Goal: Information Seeking & Learning: Check status

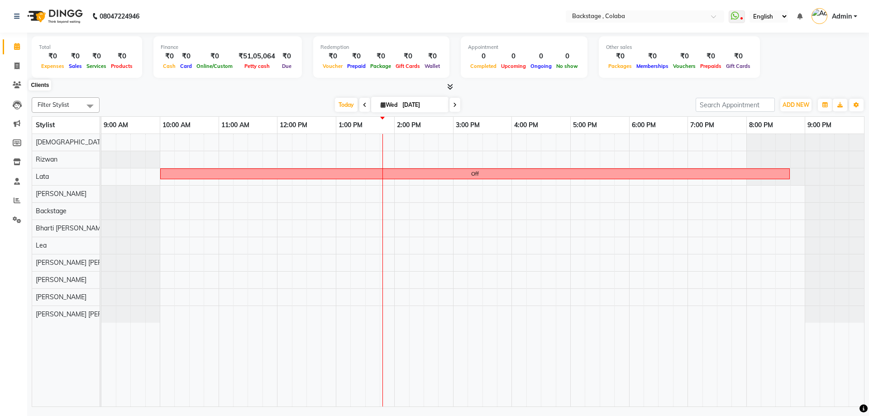
click at [14, 87] on icon at bounding box center [17, 84] width 9 height 7
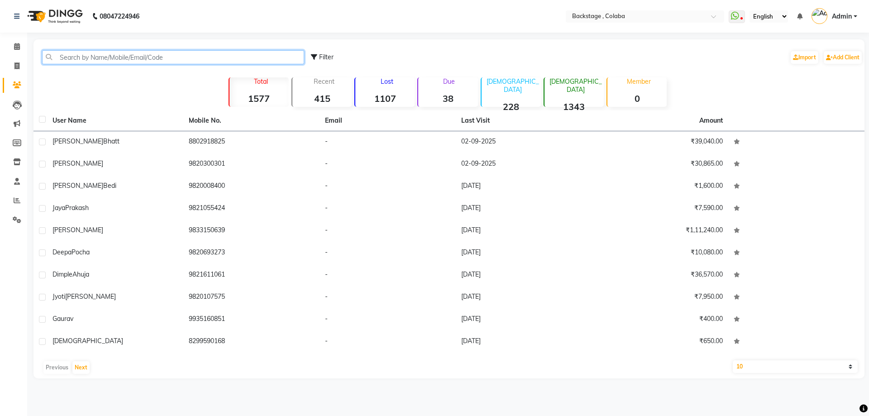
click at [62, 61] on input "text" at bounding box center [173, 57] width 262 height 14
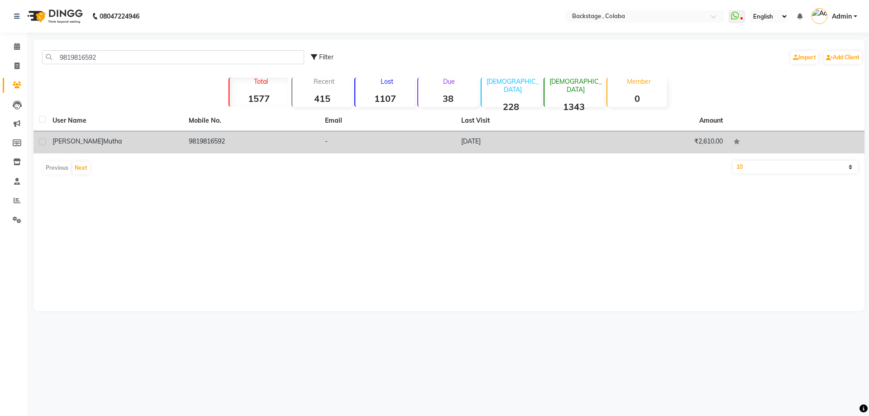
click at [180, 145] on td "[PERSON_NAME]" at bounding box center [115, 142] width 136 height 22
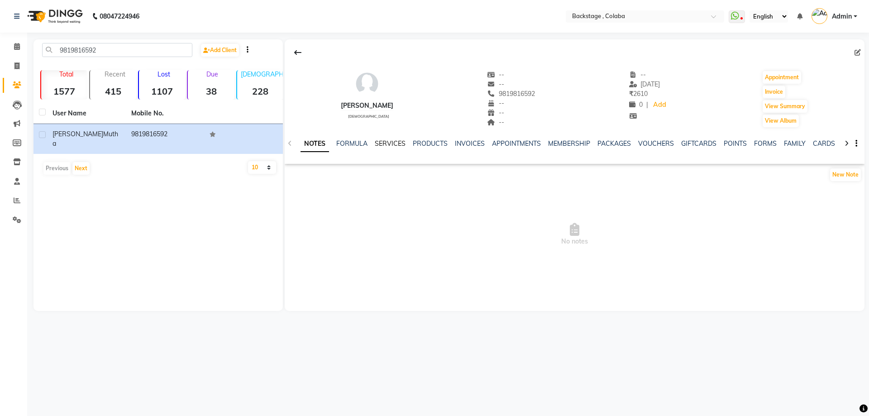
click at [390, 140] on link "SERVICES" at bounding box center [390, 143] width 31 height 8
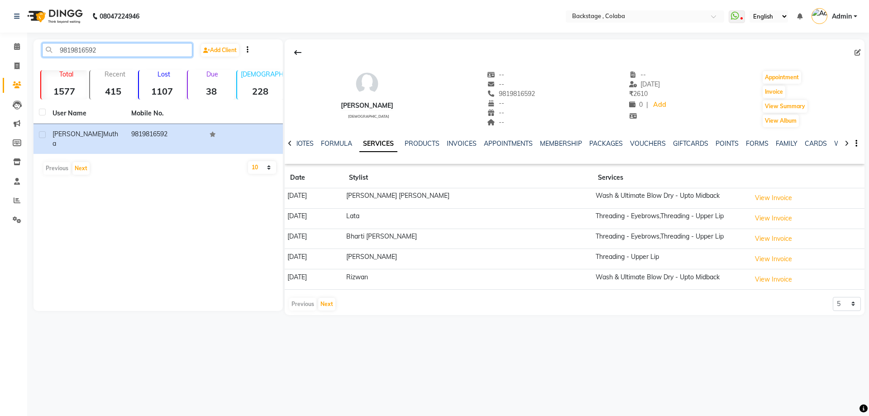
click at [100, 53] on input "9819816592" at bounding box center [117, 50] width 150 height 14
type input "9"
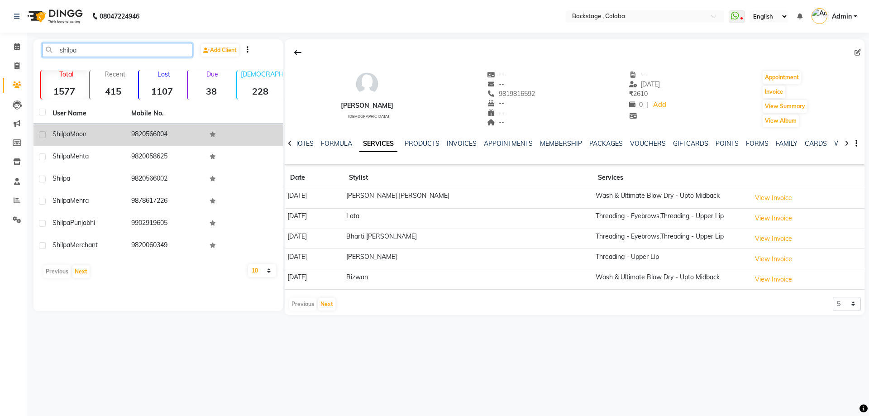
type input "shilpa"
click at [174, 127] on td "9820566004" at bounding box center [165, 135] width 79 height 22
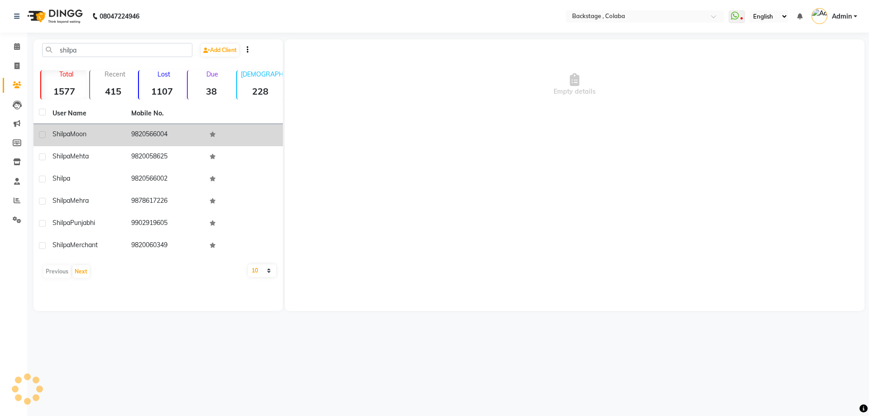
click at [140, 124] on td "9820566004" at bounding box center [165, 135] width 79 height 22
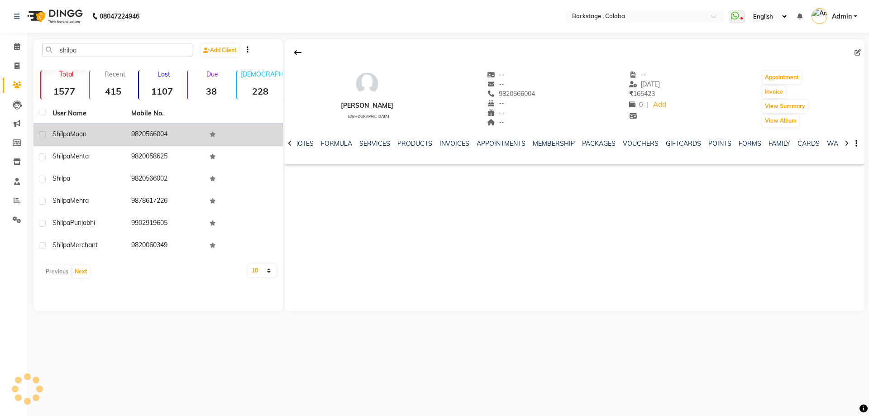
click at [140, 124] on td "9820566004" at bounding box center [165, 135] width 79 height 22
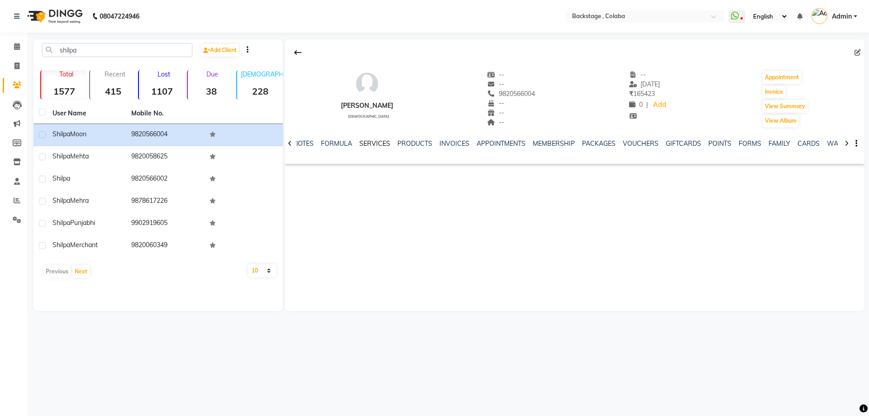
click at [380, 142] on link "SERVICES" at bounding box center [374, 143] width 31 height 8
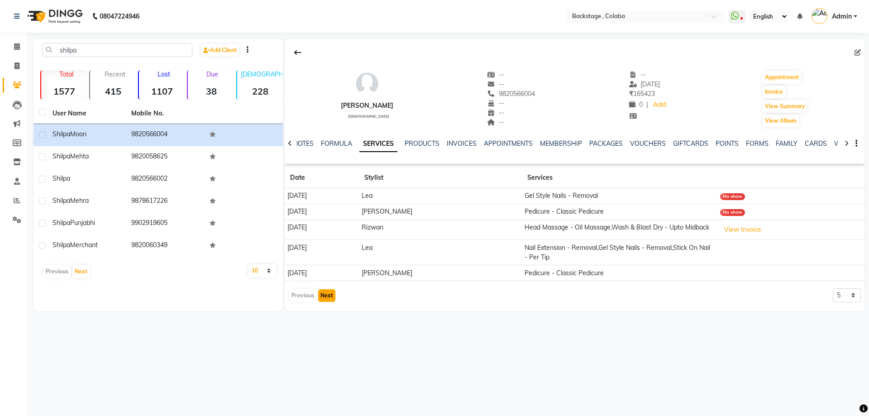
click at [324, 297] on button "Next" at bounding box center [326, 295] width 17 height 13
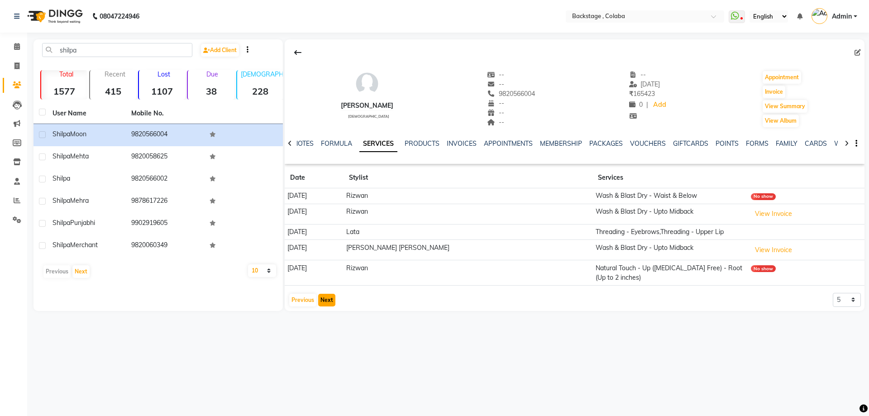
click at [327, 297] on button "Next" at bounding box center [326, 300] width 17 height 13
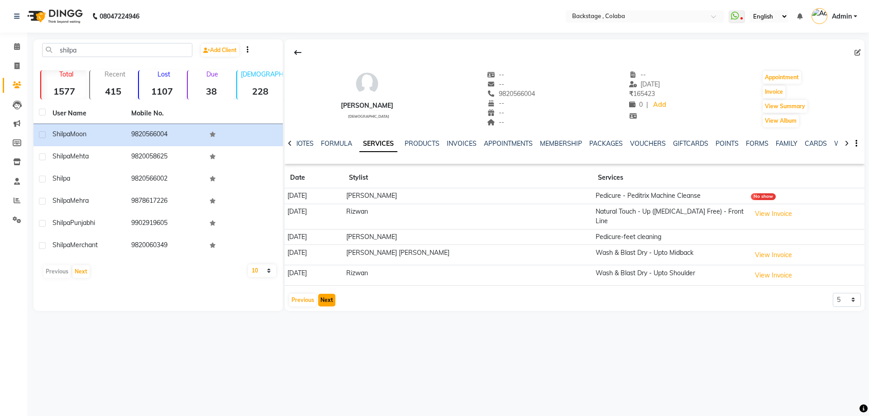
click at [326, 298] on button "Next" at bounding box center [326, 300] width 17 height 13
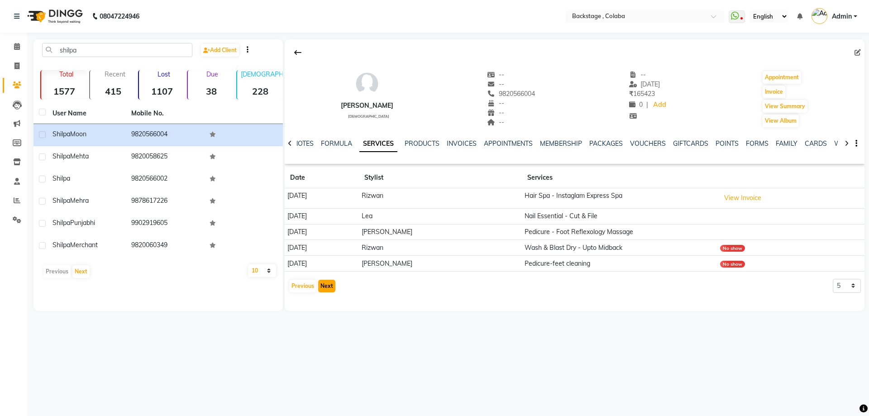
click at [327, 285] on button "Next" at bounding box center [326, 286] width 17 height 13
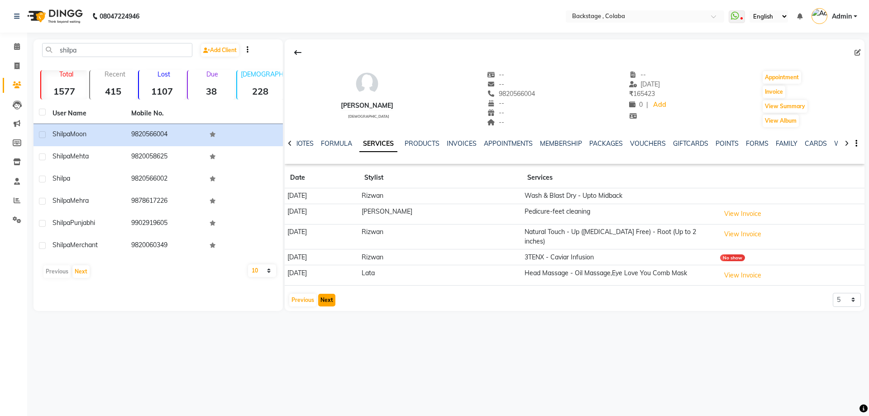
click at [327, 294] on button "Next" at bounding box center [326, 300] width 17 height 13
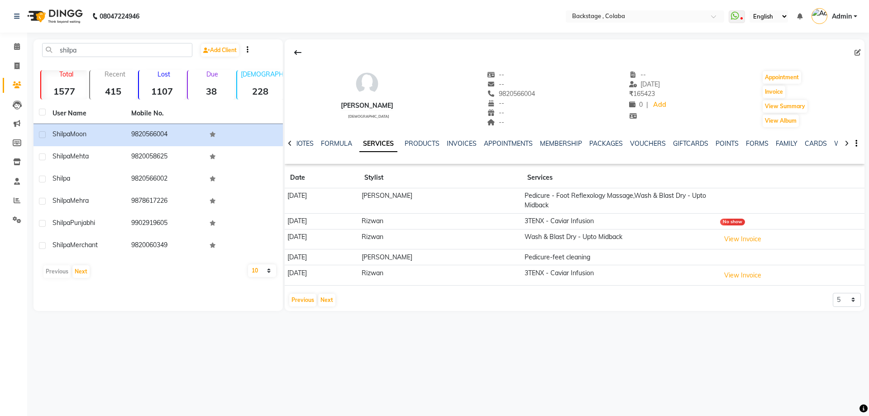
click at [670, 202] on td "Pedicure - Foot Reflexology Massage,Wash & Blast Dry - Upto Midback" at bounding box center [619, 200] width 195 height 25
click at [665, 196] on td "Pedicure - Foot Reflexology Massage,Wash & Blast Dry - Upto Midback" at bounding box center [619, 200] width 195 height 25
click at [330, 300] on button "Next" at bounding box center [326, 300] width 17 height 13
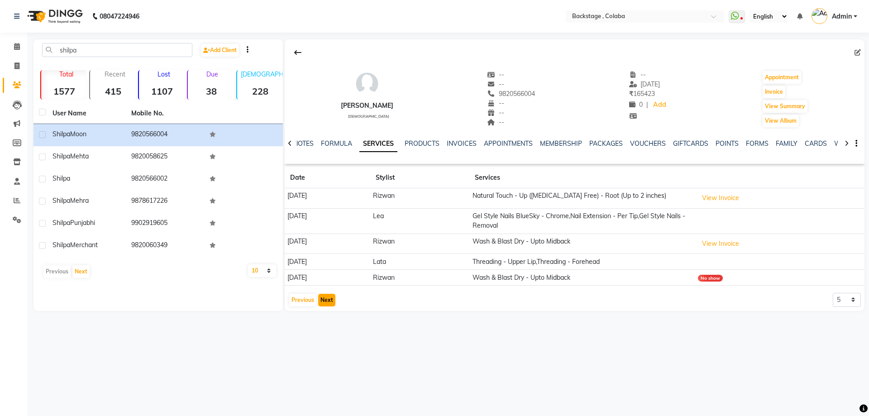
click at [331, 299] on button "Next" at bounding box center [326, 300] width 17 height 13
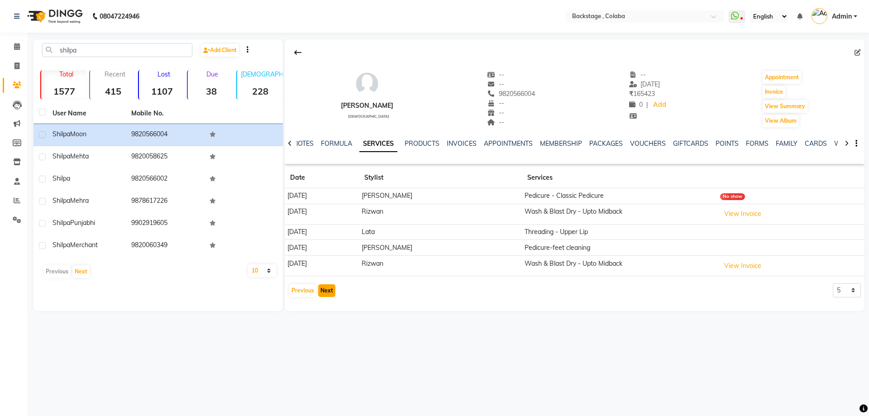
click at [329, 294] on button "Next" at bounding box center [326, 290] width 17 height 13
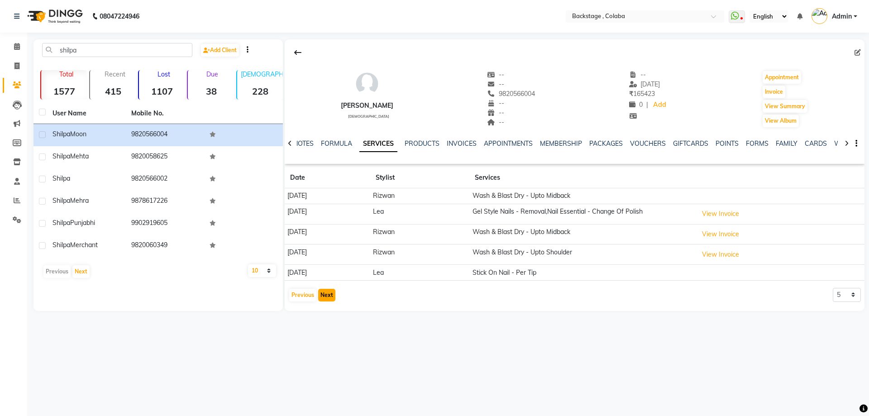
click at [333, 294] on button "Next" at bounding box center [326, 295] width 17 height 13
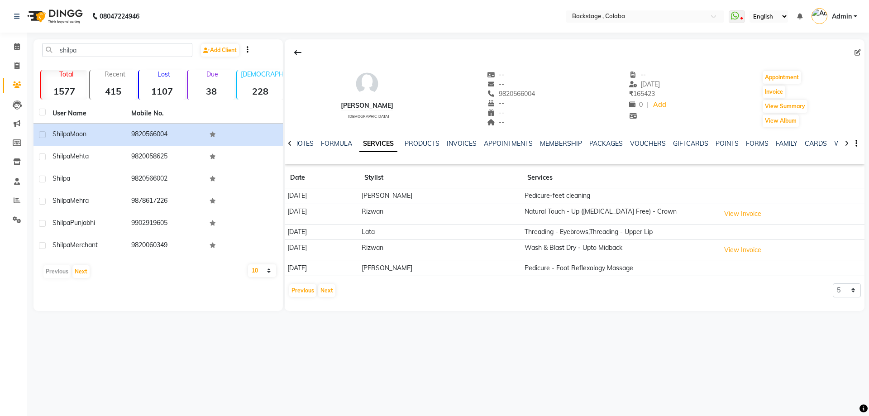
click at [594, 262] on td "Pedicure - Foot Reflexology Massage" at bounding box center [619, 268] width 195 height 16
click at [593, 264] on td "Pedicure - Foot Reflexology Massage" at bounding box center [619, 268] width 195 height 16
click at [588, 270] on td "Pedicure - Foot Reflexology Massage" at bounding box center [619, 268] width 195 height 16
click at [707, 272] on td "Pedicure - Foot Reflexology Massage" at bounding box center [619, 268] width 195 height 16
click at [763, 243] on button "View Invoice" at bounding box center [742, 250] width 45 height 14
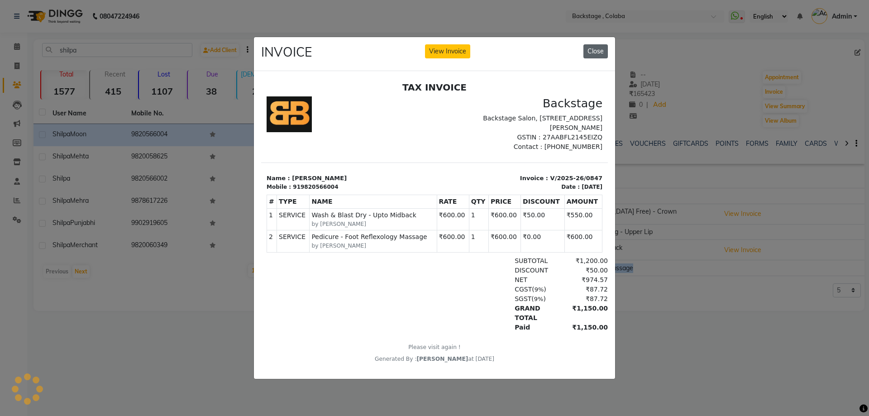
click at [603, 52] on button "Close" at bounding box center [595, 51] width 24 height 14
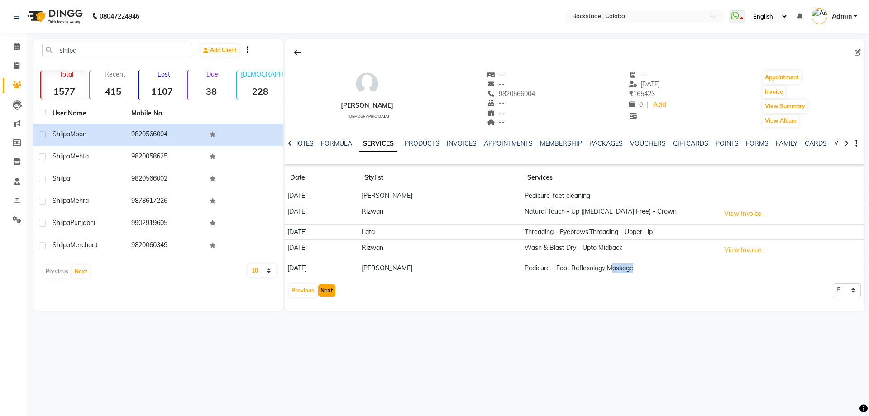
click at [323, 293] on button "Next" at bounding box center [326, 290] width 17 height 13
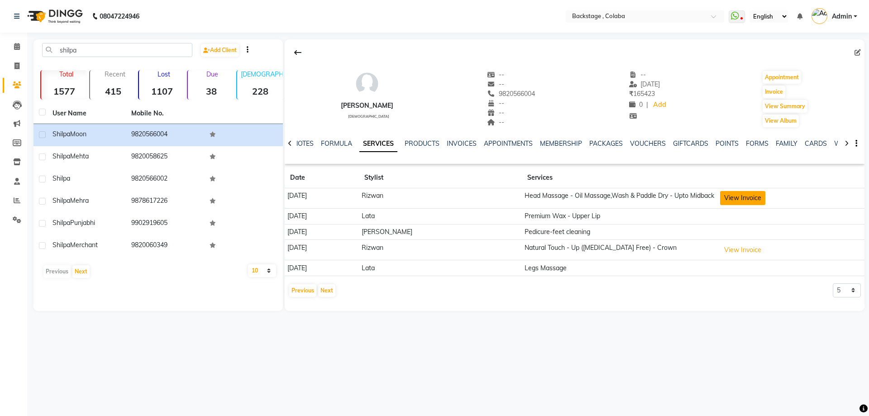
click at [737, 195] on button "View Invoice" at bounding box center [742, 198] width 45 height 14
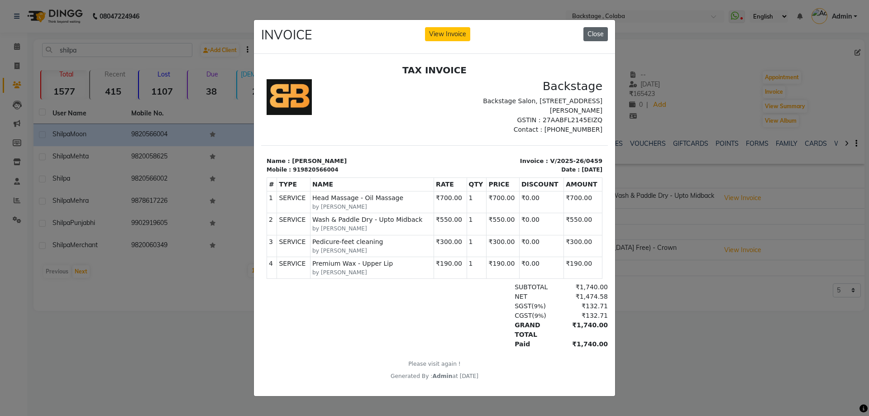
click at [594, 31] on button "Close" at bounding box center [595, 34] width 24 height 14
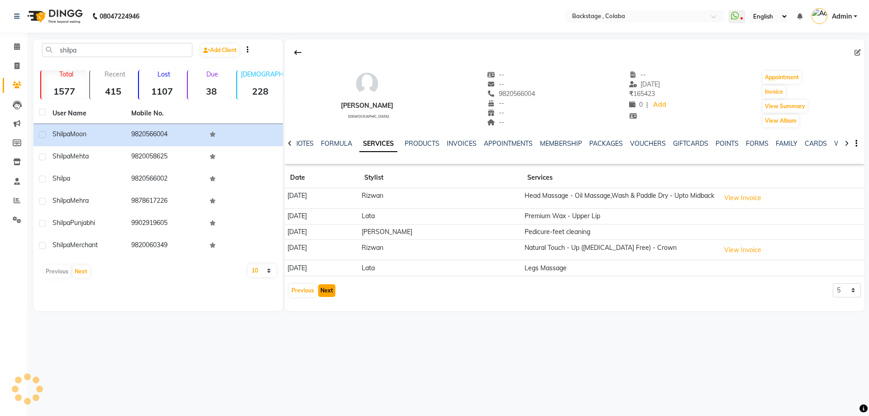
click at [324, 290] on button "Next" at bounding box center [326, 290] width 17 height 13
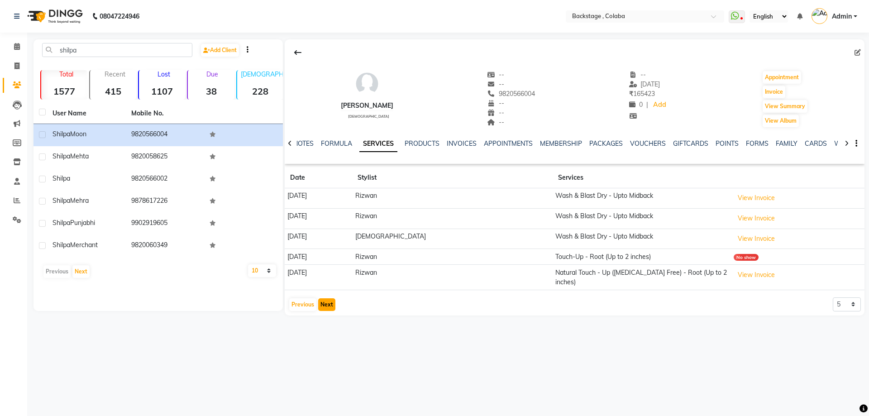
click at [323, 298] on button "Next" at bounding box center [326, 304] width 17 height 13
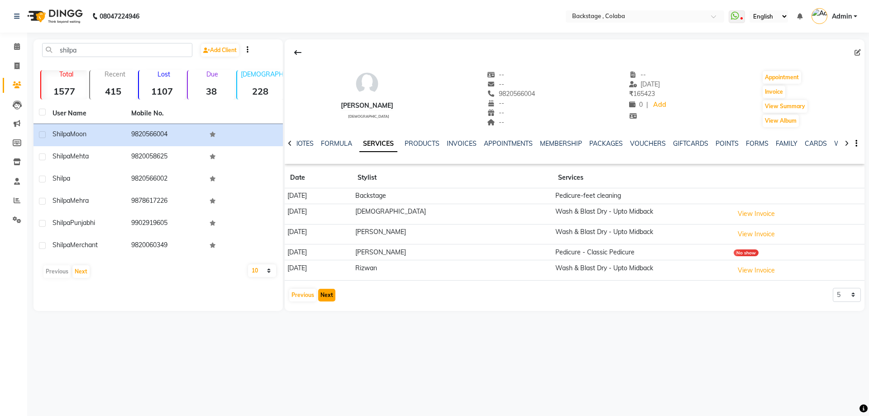
click at [324, 300] on button "Next" at bounding box center [326, 295] width 17 height 13
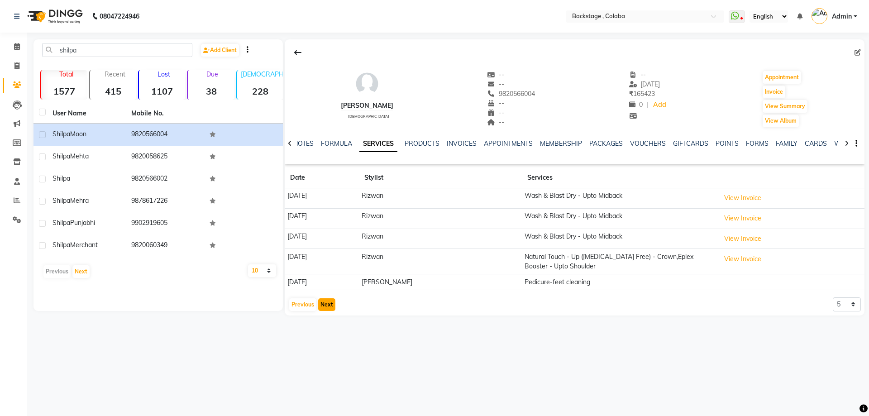
click at [330, 299] on button "Next" at bounding box center [326, 304] width 17 height 13
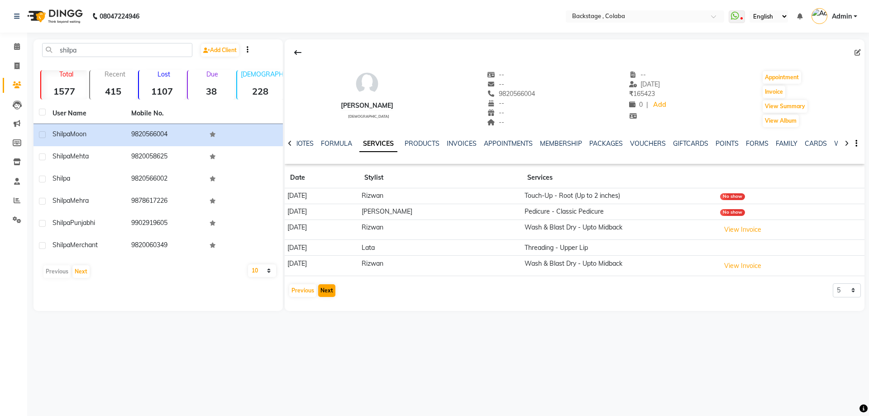
drag, startPoint x: 326, startPoint y: 282, endPoint x: 324, endPoint y: 288, distance: 5.9
click at [325, 286] on app-client-history "Date Stylist Services [DATE] [PERSON_NAME] Touch-Up - Root (Up to 2 inches) No …" at bounding box center [574, 232] width 579 height 130
click at [324, 288] on button "Next" at bounding box center [326, 290] width 17 height 13
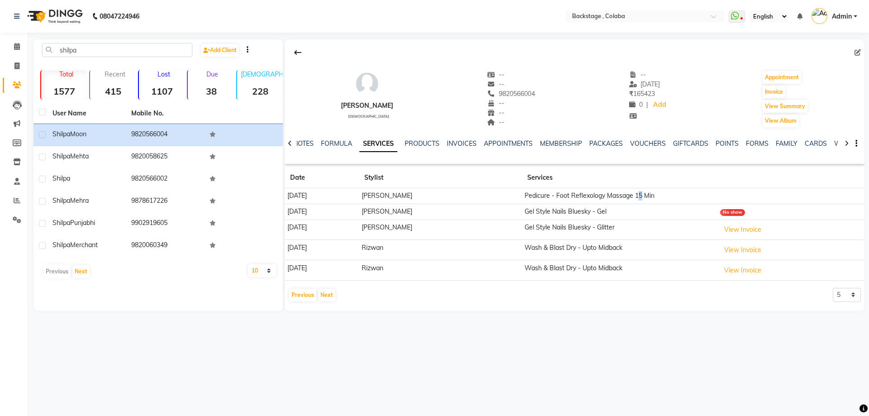
click at [667, 195] on td "Pedicure - Foot Reflexology Massage 15 Min" at bounding box center [619, 196] width 195 height 16
click at [761, 232] on button "View Invoice" at bounding box center [742, 230] width 45 height 14
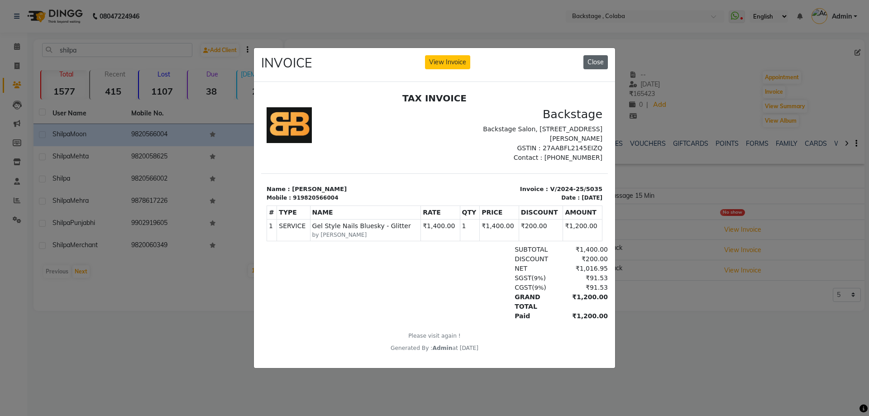
click at [591, 60] on button "Close" at bounding box center [595, 62] width 24 height 14
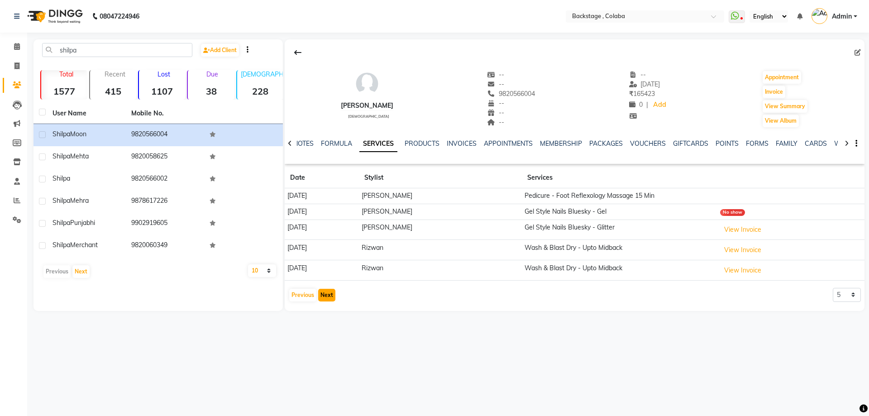
click at [332, 294] on button "Next" at bounding box center [326, 295] width 17 height 13
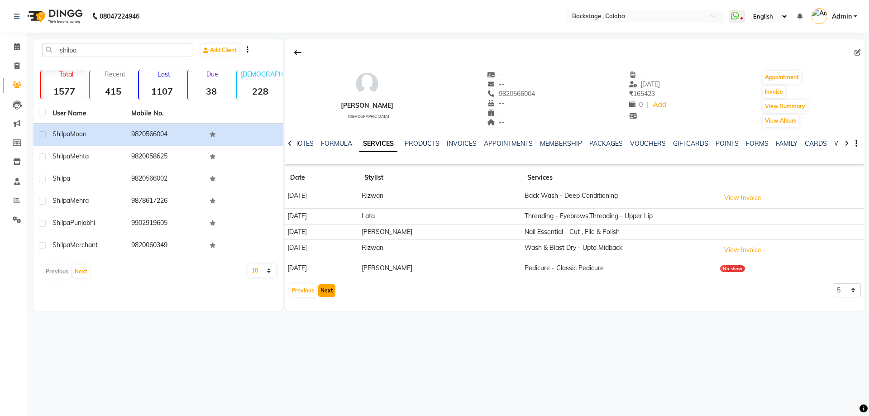
click at [332, 292] on button "Next" at bounding box center [326, 290] width 17 height 13
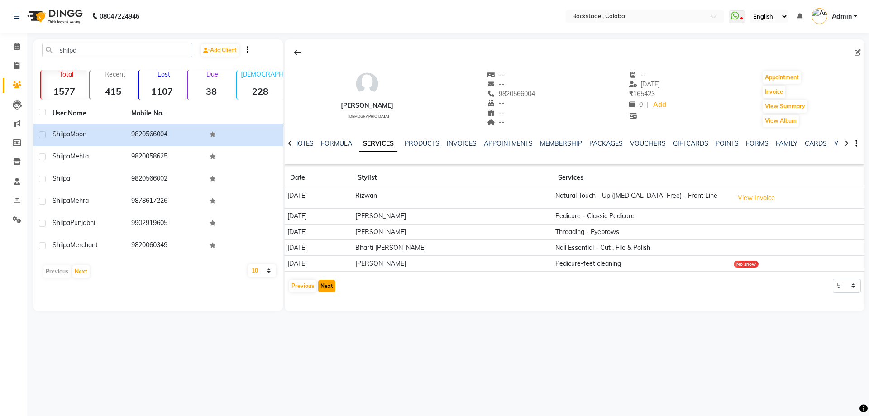
click at [328, 288] on button "Next" at bounding box center [326, 286] width 17 height 13
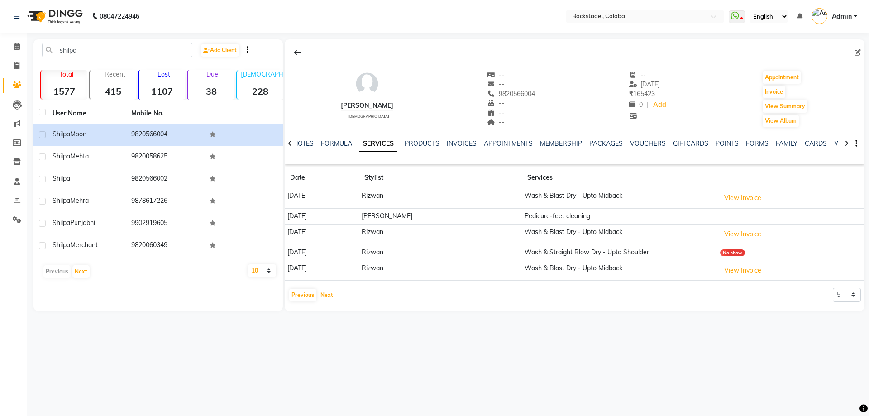
drag, startPoint x: 331, startPoint y: 289, endPoint x: 335, endPoint y: 283, distance: 7.2
click at [335, 283] on app-client-history "Date Stylist Services [DATE] [PERSON_NAME] Wash & Blast Dry - Upto Midback View…" at bounding box center [574, 234] width 579 height 135
click at [332, 286] on app-client-history "Date Stylist Services [DATE] [PERSON_NAME] Wash & Blast Dry - Upto Midback View…" at bounding box center [574, 234] width 579 height 135
click at [323, 297] on button "Next" at bounding box center [326, 295] width 17 height 13
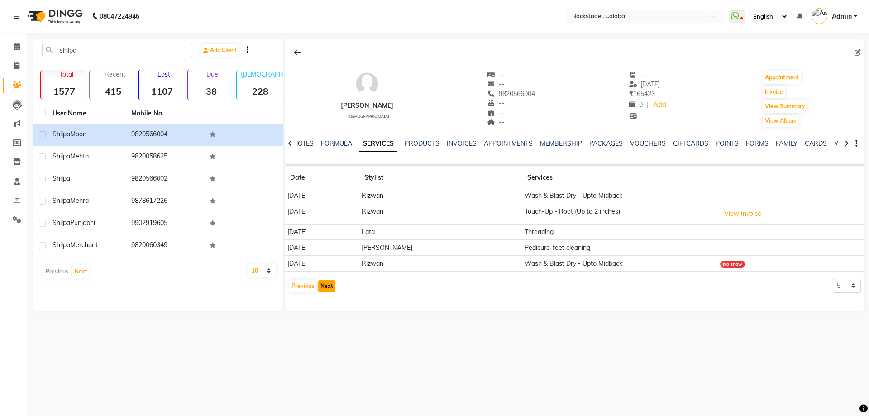
click at [326, 287] on button "Next" at bounding box center [326, 286] width 17 height 13
